Goal: Task Accomplishment & Management: Complete application form

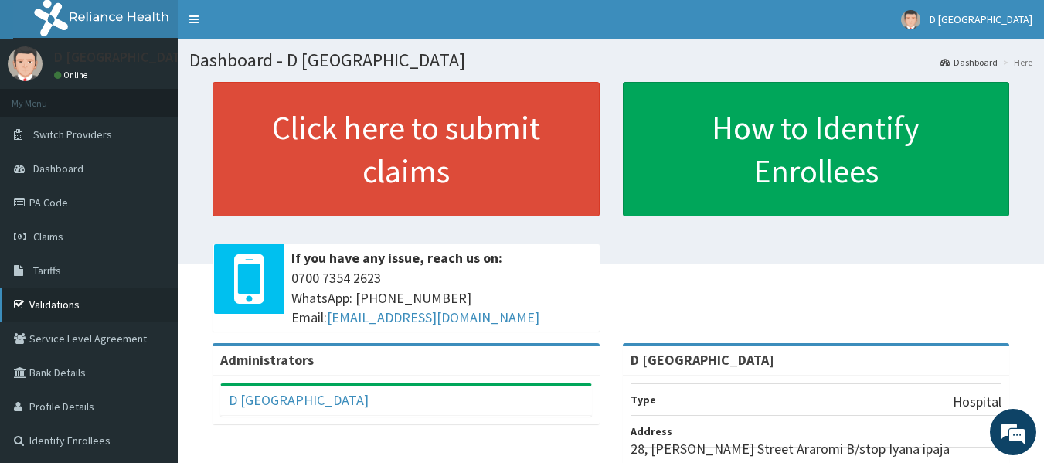
click at [47, 297] on link "Validations" at bounding box center [89, 304] width 178 height 34
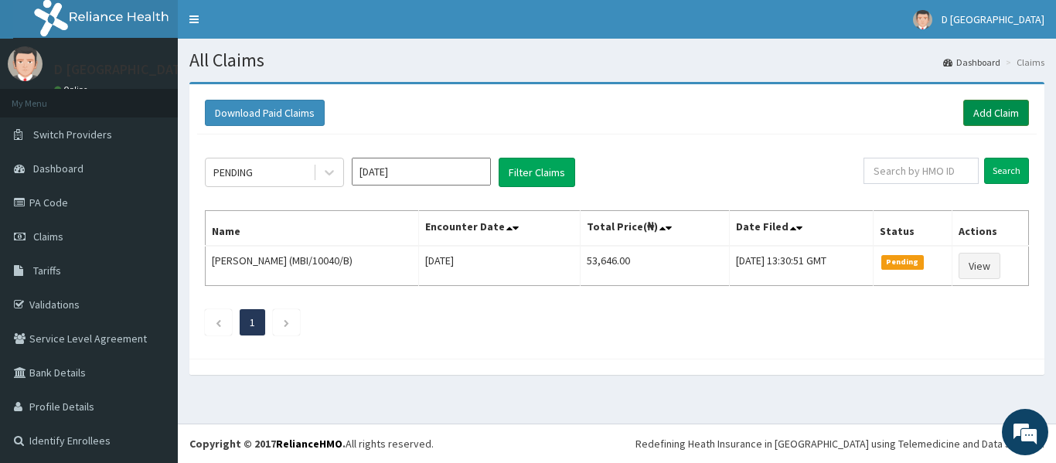
click at [985, 115] on link "Add Claim" at bounding box center [996, 113] width 66 height 26
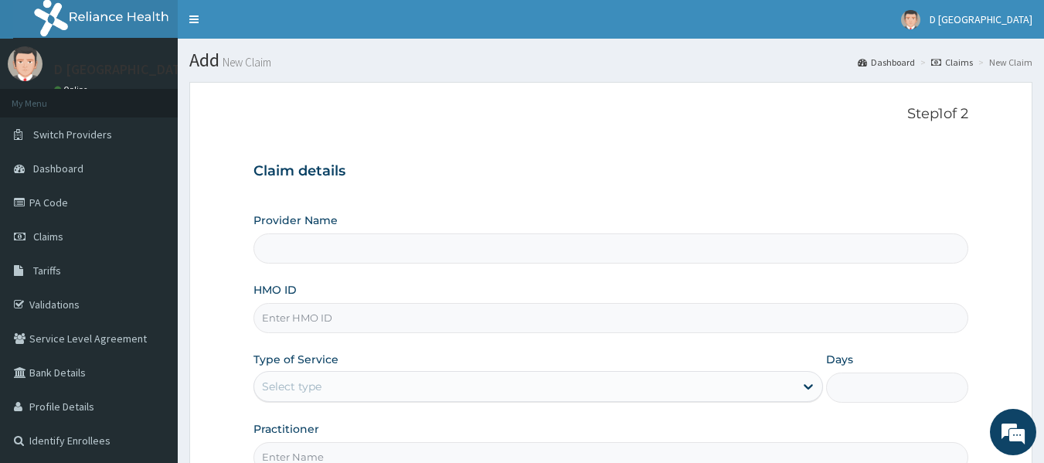
type input "D [GEOGRAPHIC_DATA]"
